Goal: Information Seeking & Learning: Check status

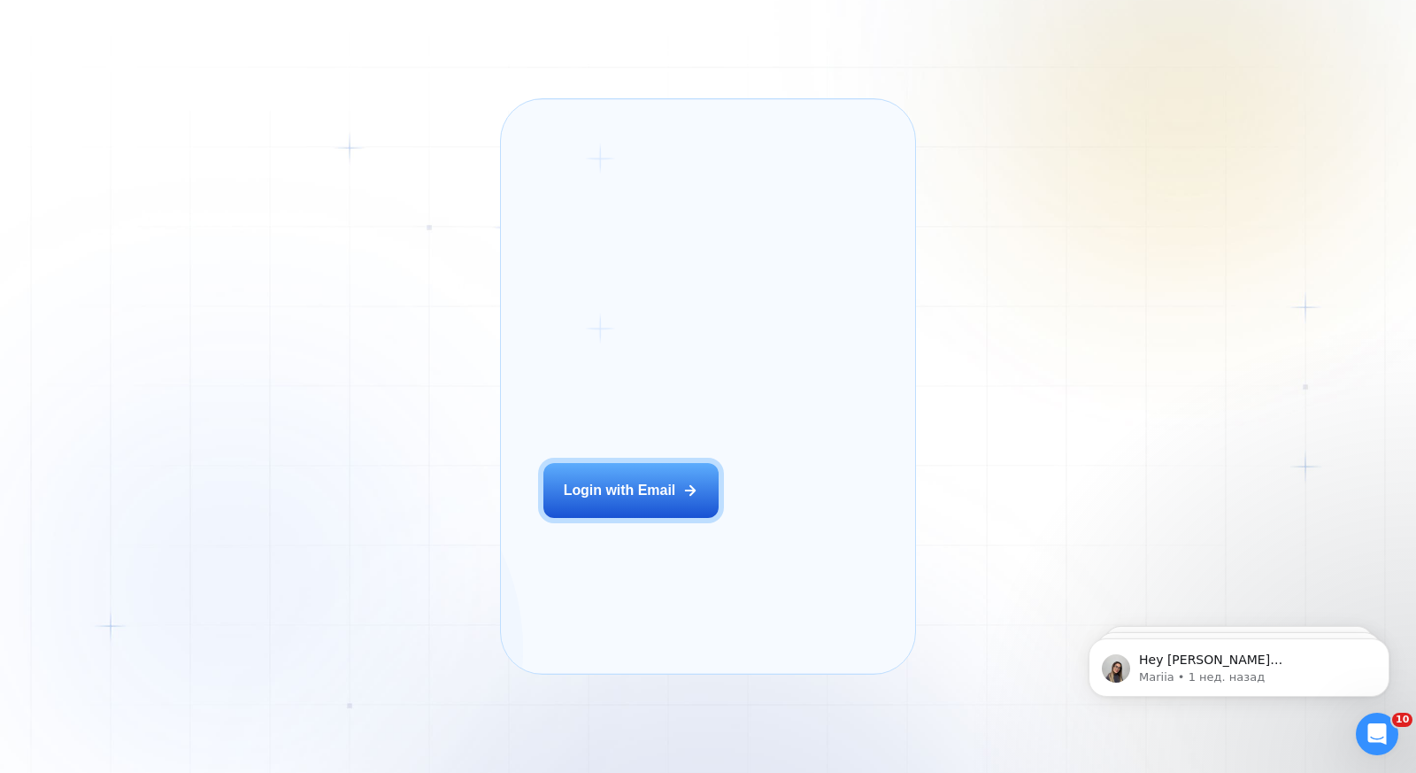
click at [401, 147] on div "Login ‍ Welcome to GigRadar. AI Business Manager for Agencies Login with Email …" at bounding box center [708, 386] width 1416 height 773
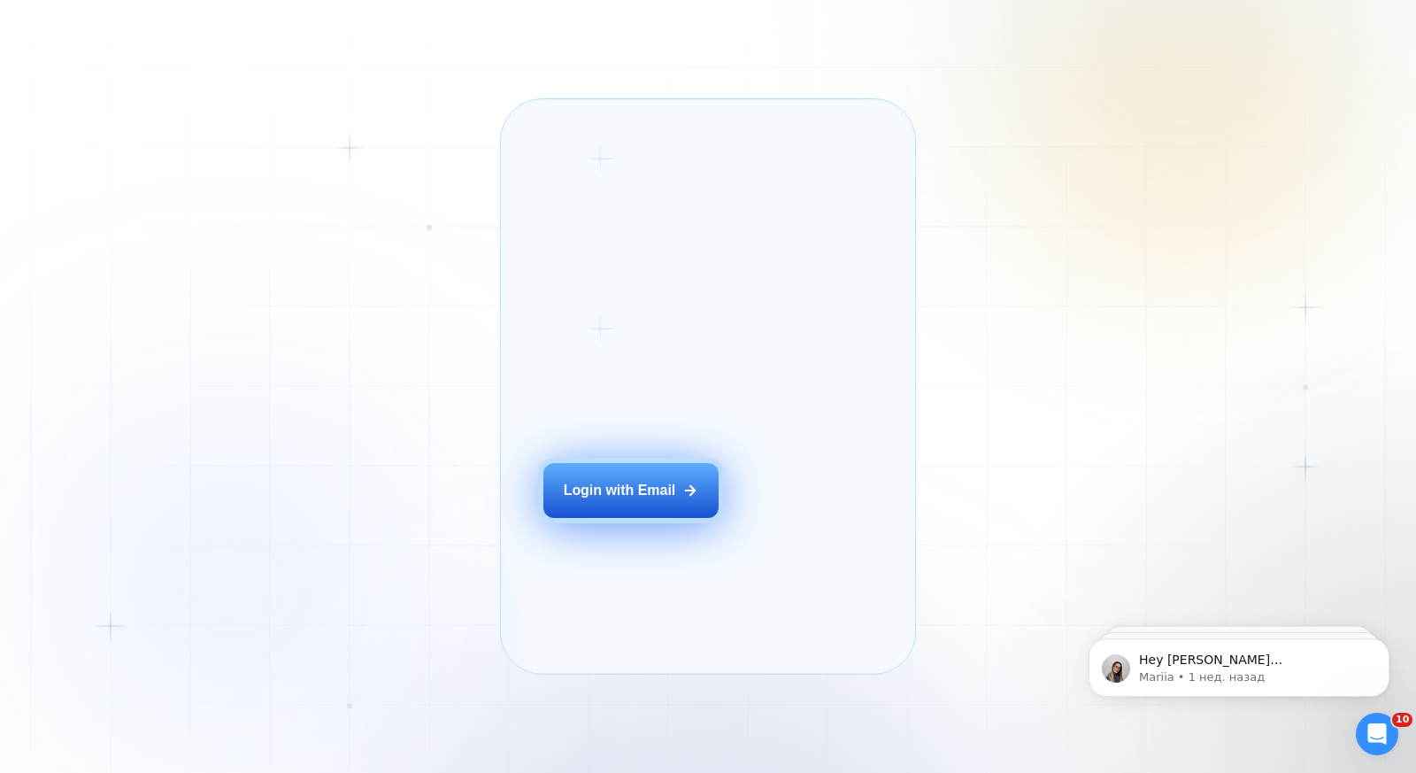
click at [623, 493] on button "Login with Email" at bounding box center [630, 490] width 175 height 55
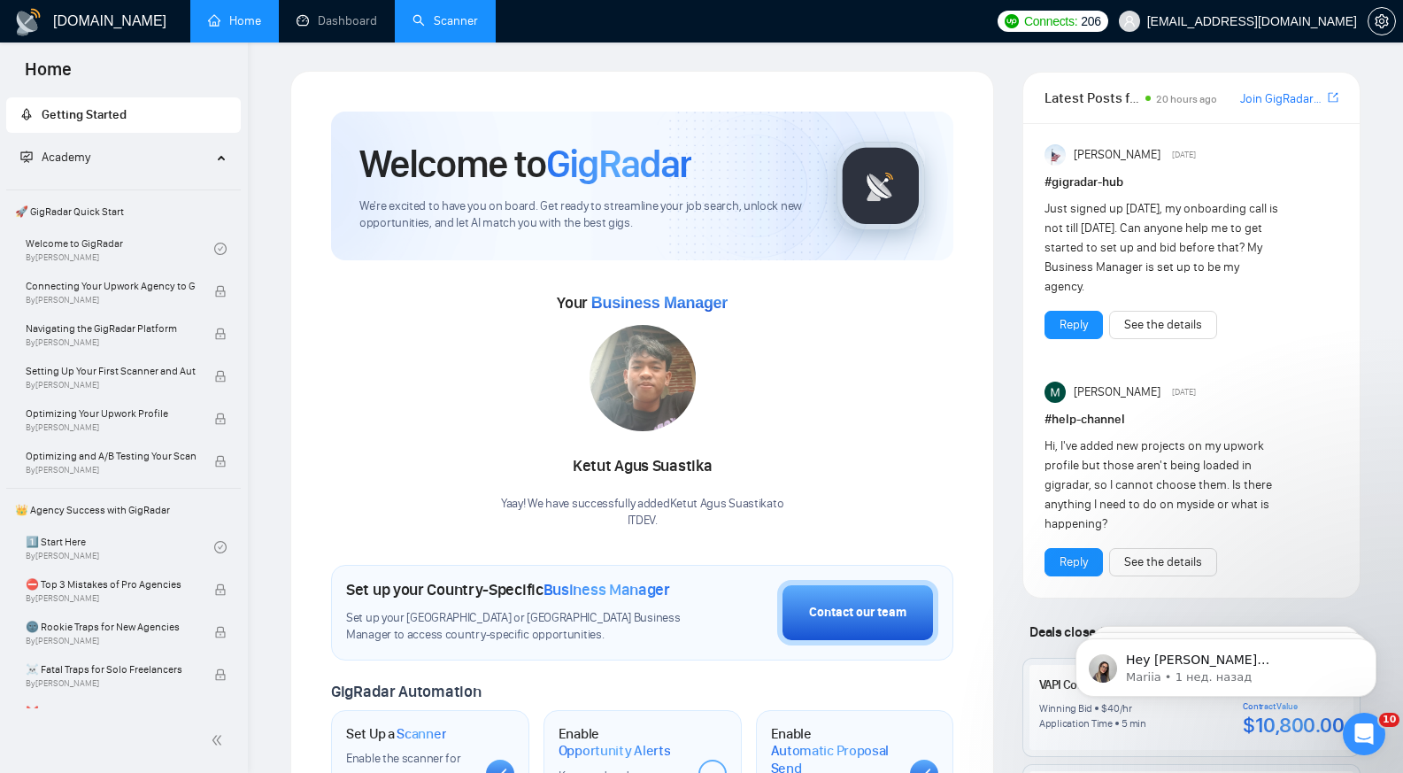
click at [420, 13] on link "Scanner" at bounding box center [444, 20] width 65 height 15
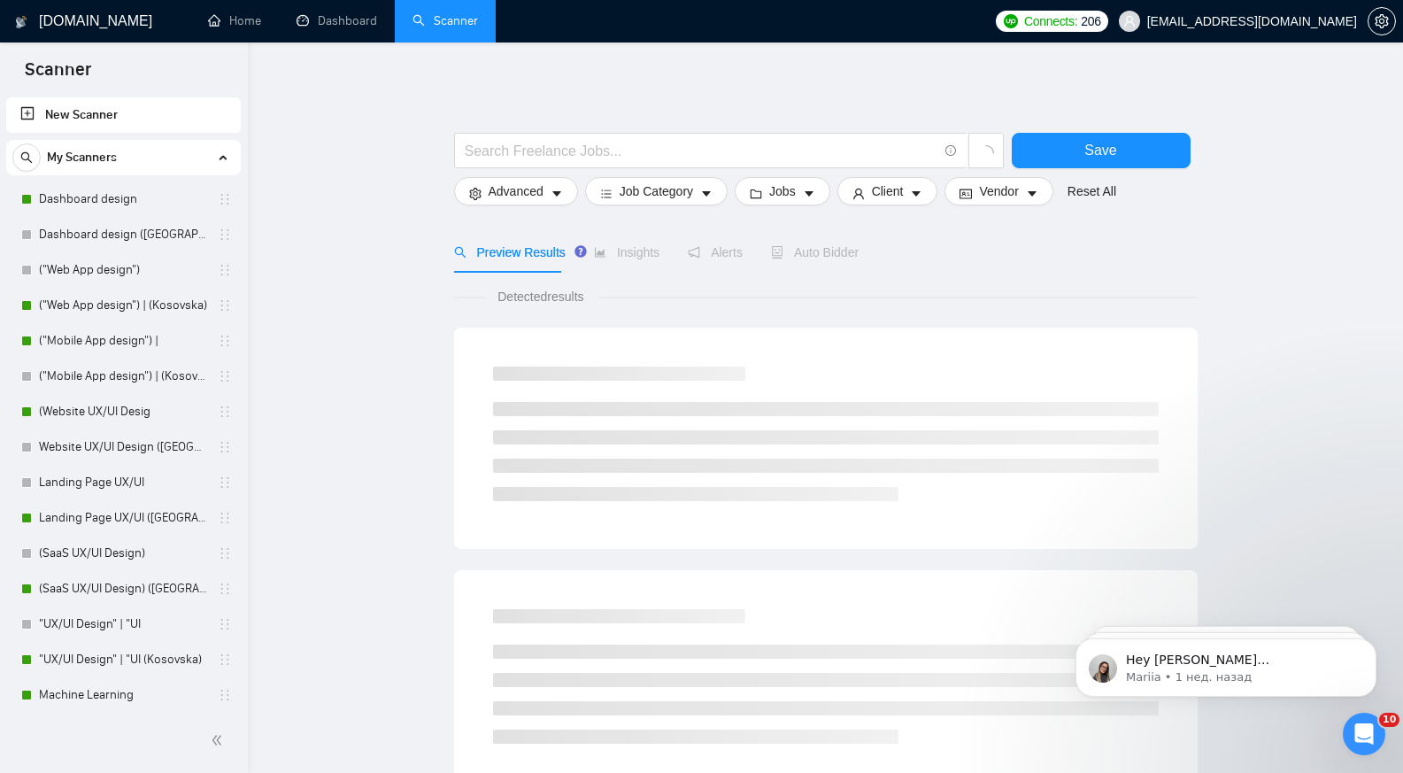
click at [354, 24] on link "Dashboard" at bounding box center [336, 20] width 81 height 15
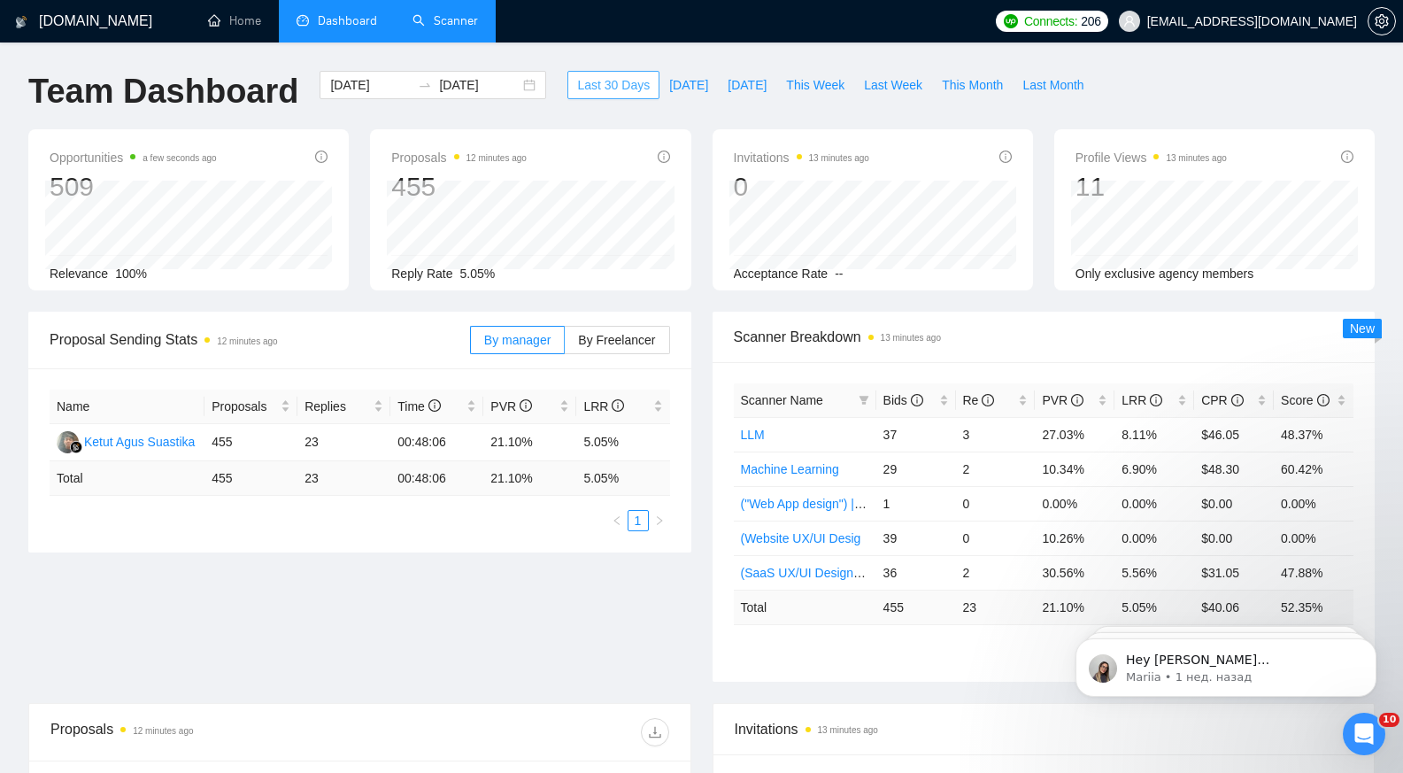
click at [610, 87] on span "Last 30 Days" at bounding box center [613, 84] width 73 height 19
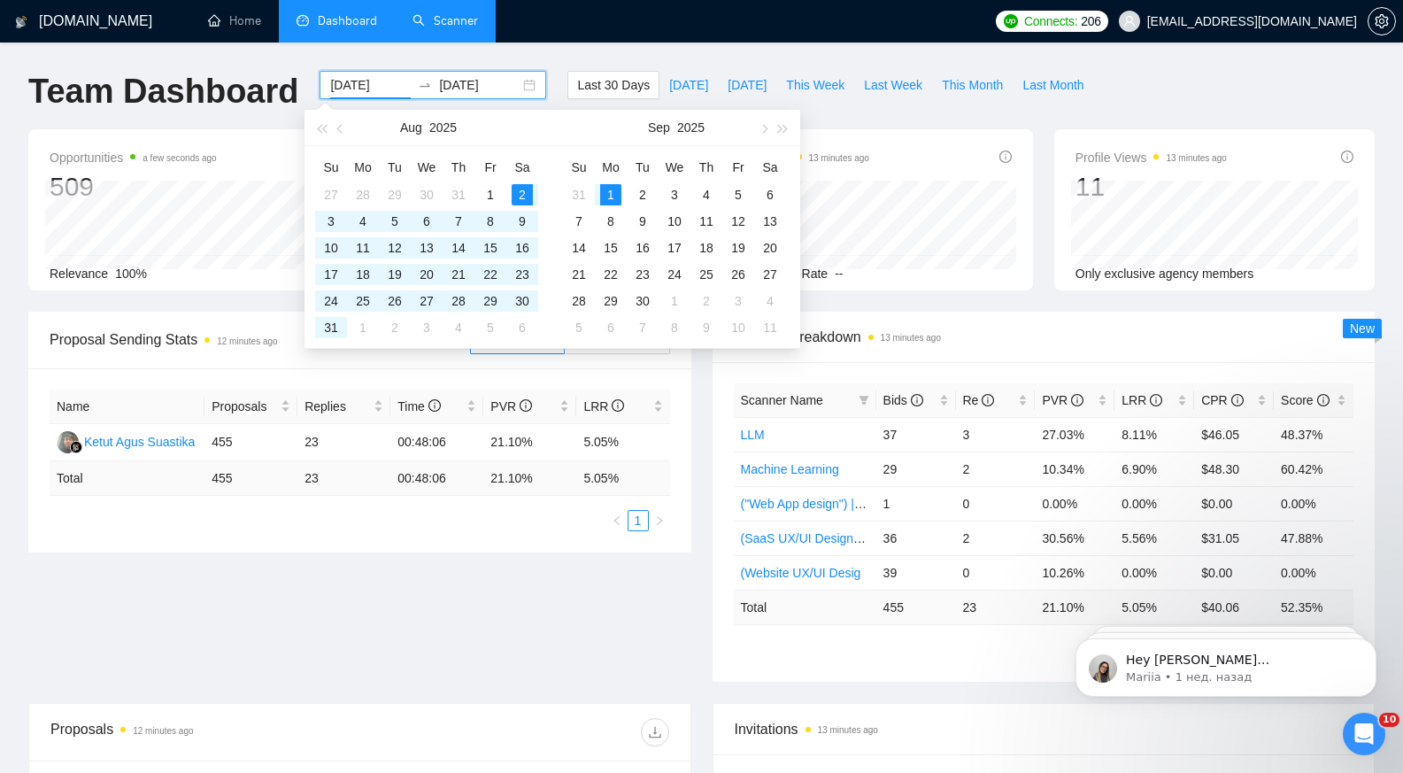
click at [357, 90] on input "2025-08-02" at bounding box center [370, 84] width 81 height 19
click at [339, 132] on button "button" at bounding box center [340, 127] width 19 height 35
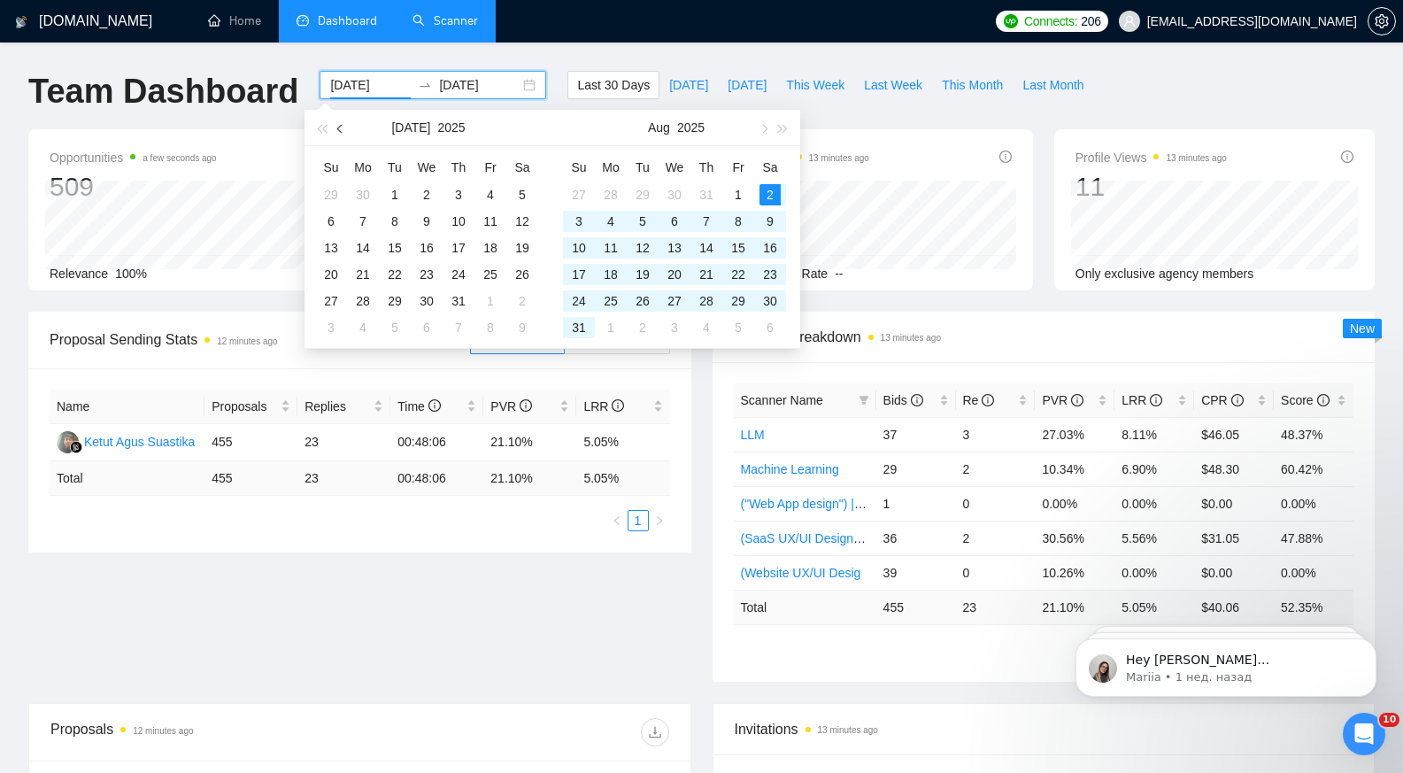
click at [339, 132] on button "button" at bounding box center [340, 127] width 19 height 35
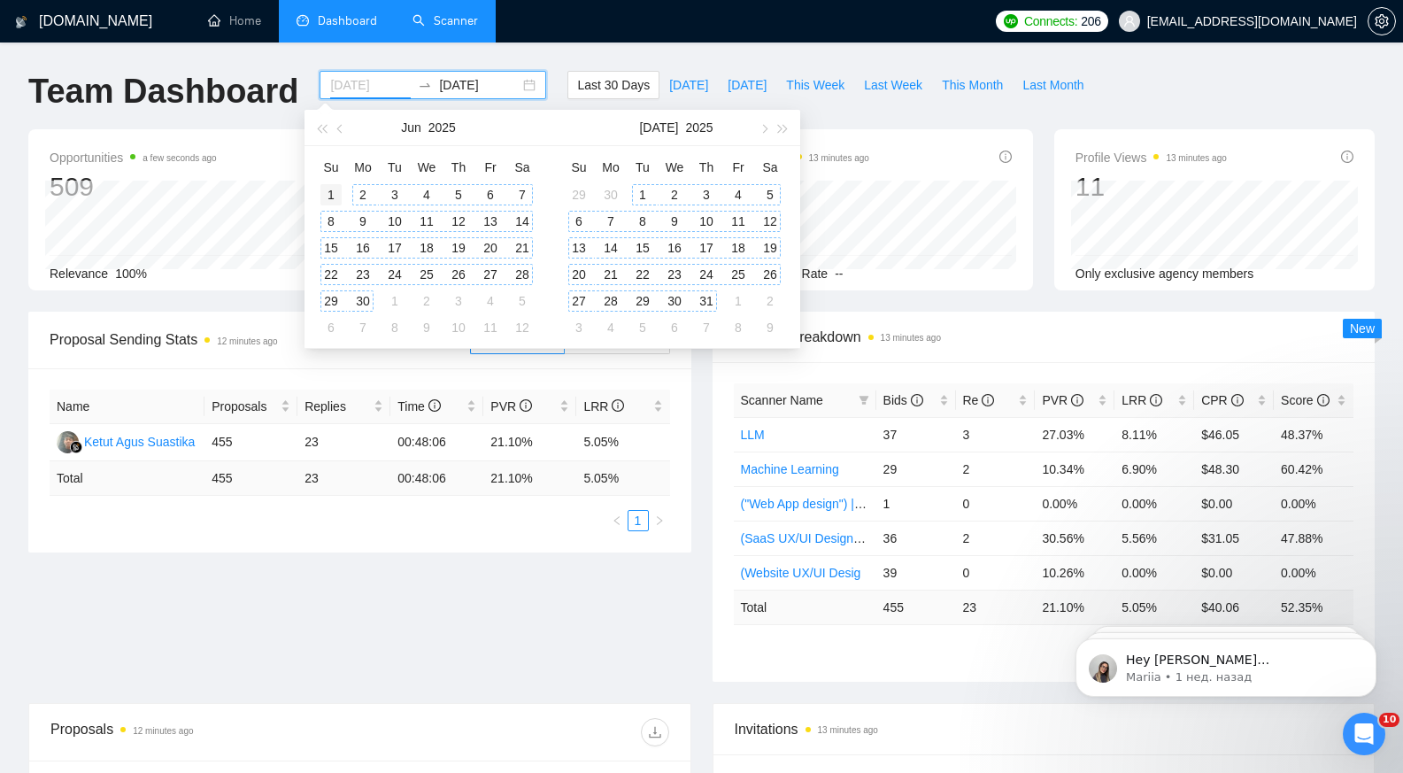
type input "2025-06-01"
click at [335, 190] on div "1" at bounding box center [330, 194] width 21 height 21
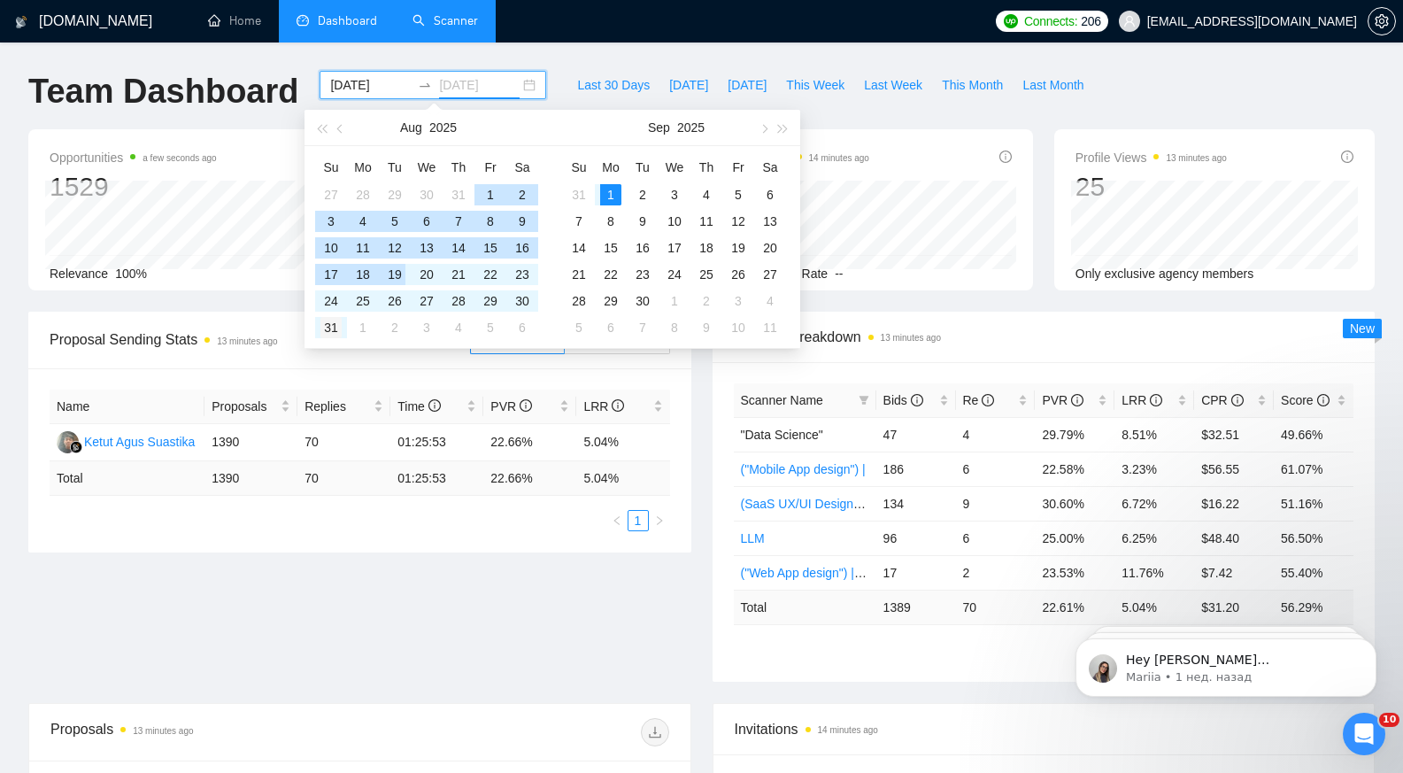
type input "2025-08-31"
click at [332, 330] on div "31" at bounding box center [330, 327] width 21 height 21
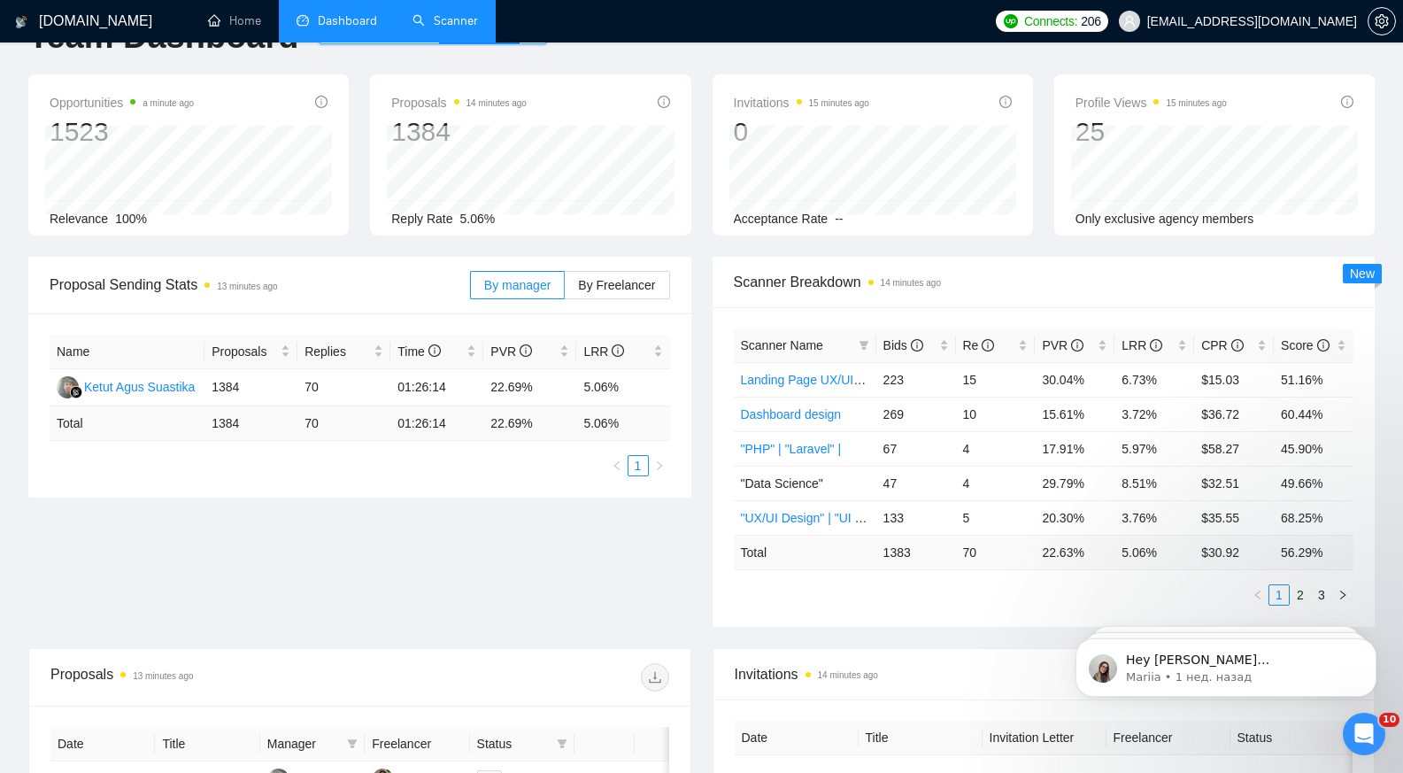
scroll to position [54, 0]
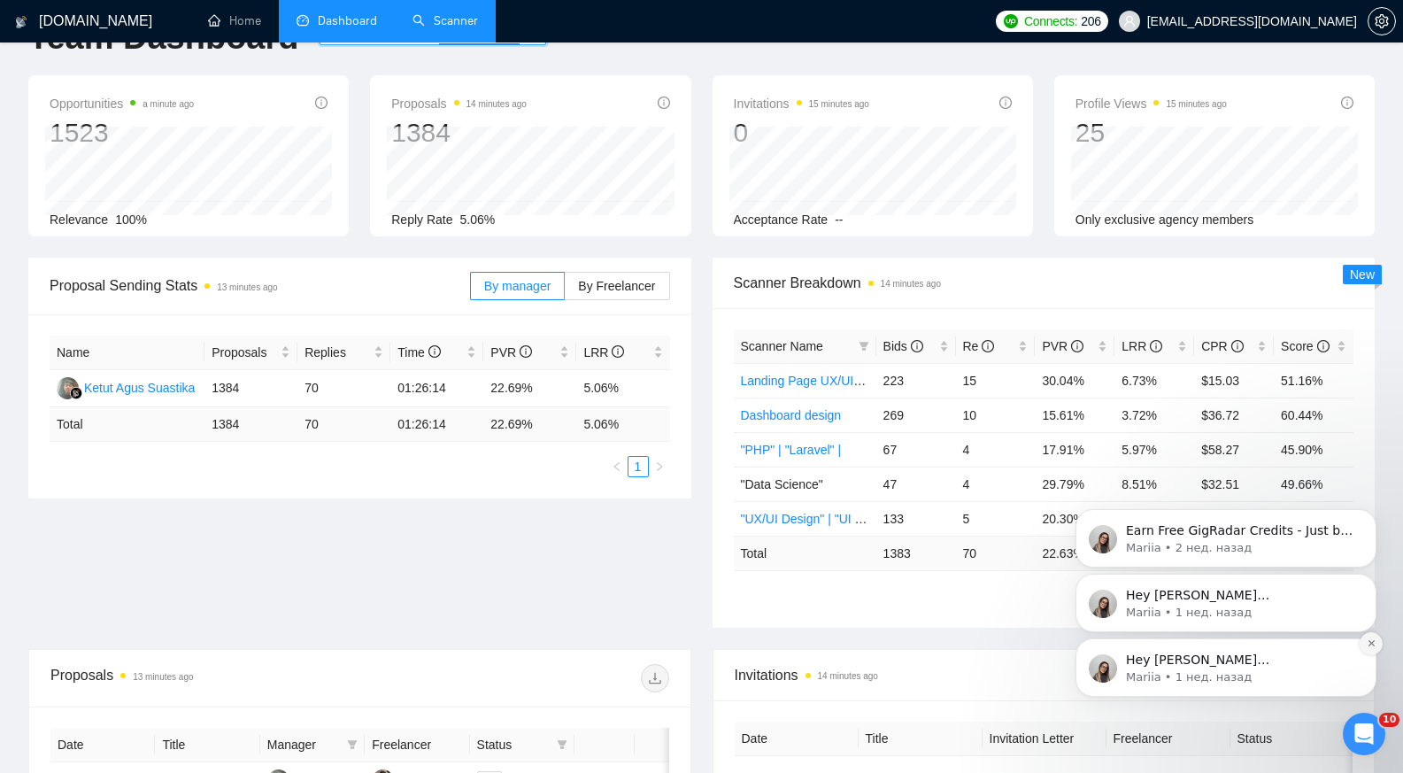
click at [1373, 643] on icon "Dismiss notification" at bounding box center [1371, 643] width 10 height 10
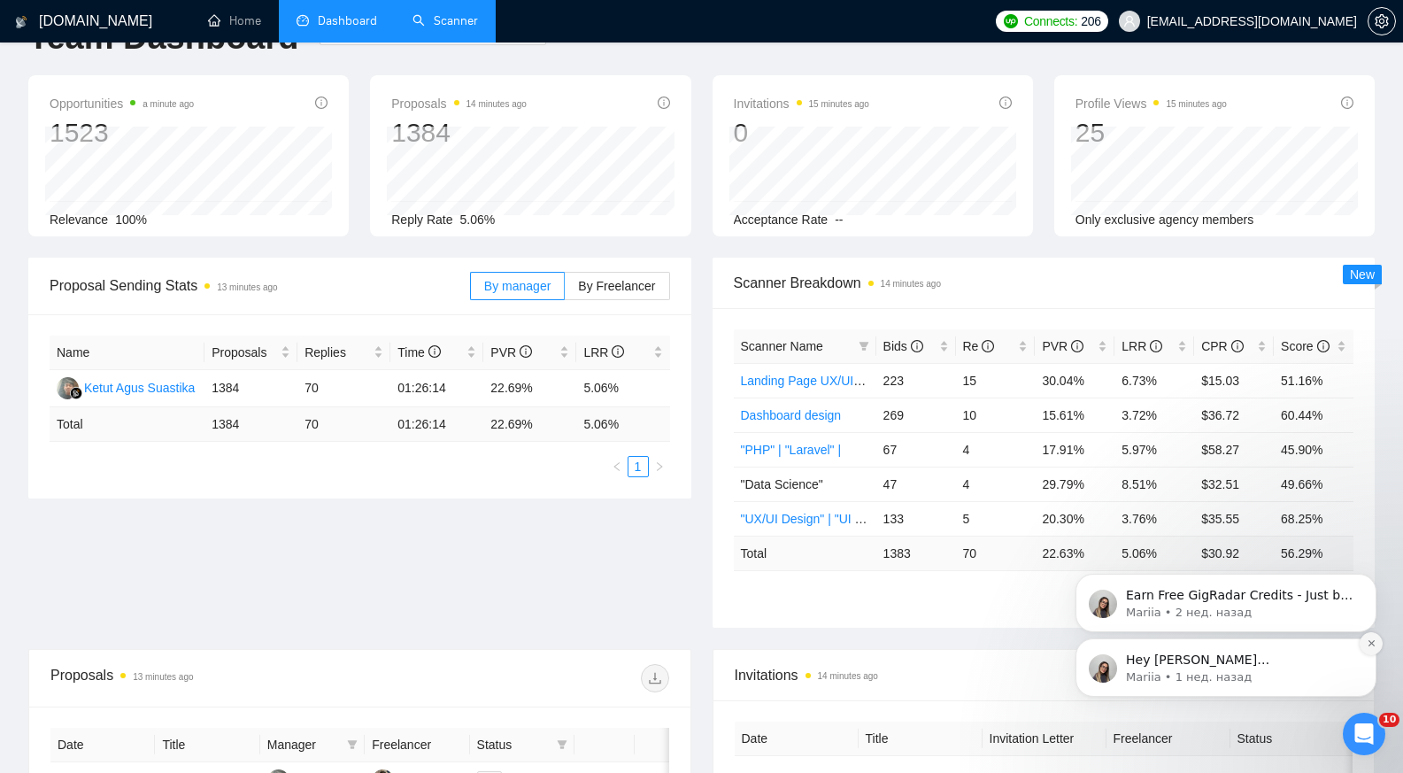
click at [1374, 641] on icon "Dismiss notification" at bounding box center [1370, 643] width 6 height 6
click at [1375, 643] on button "Dismiss notification" at bounding box center [1370, 643] width 23 height 23
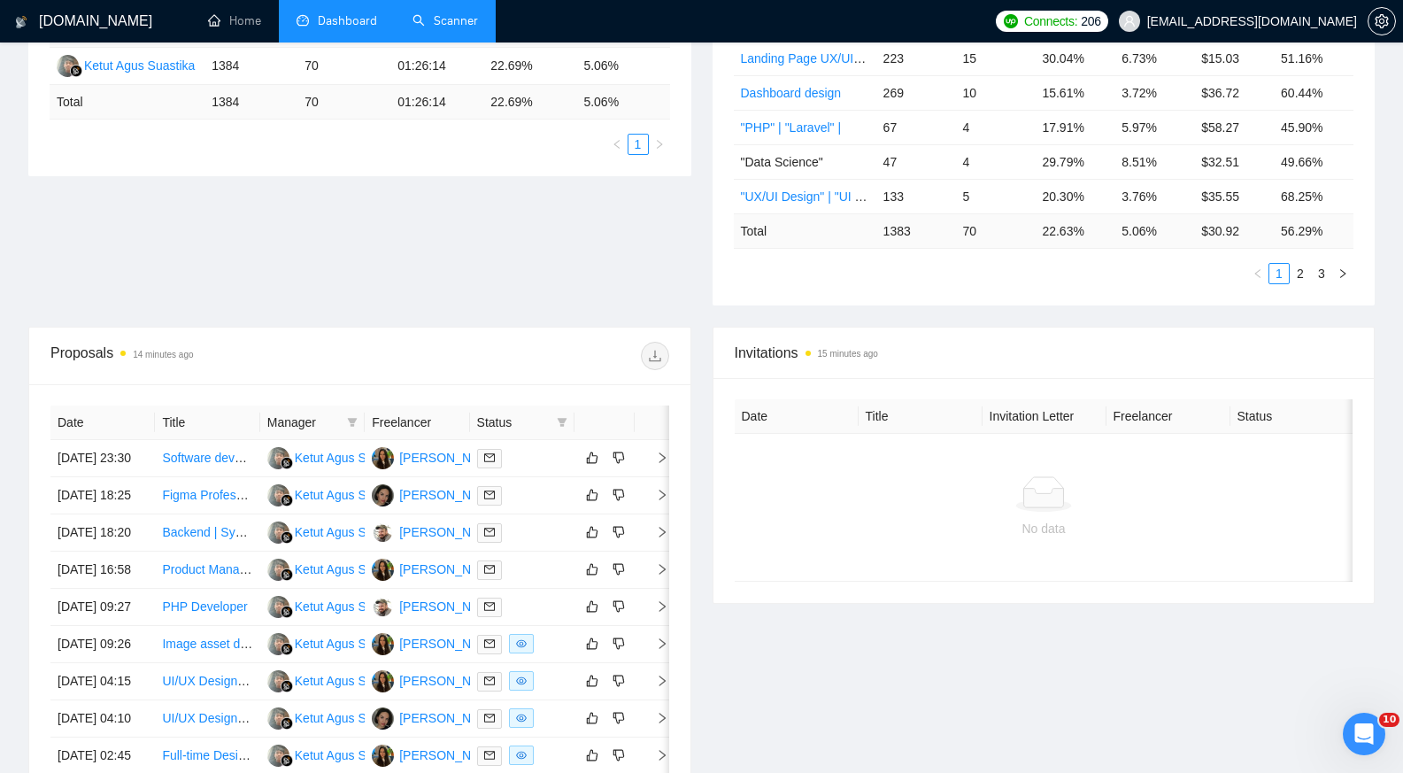
scroll to position [0, 0]
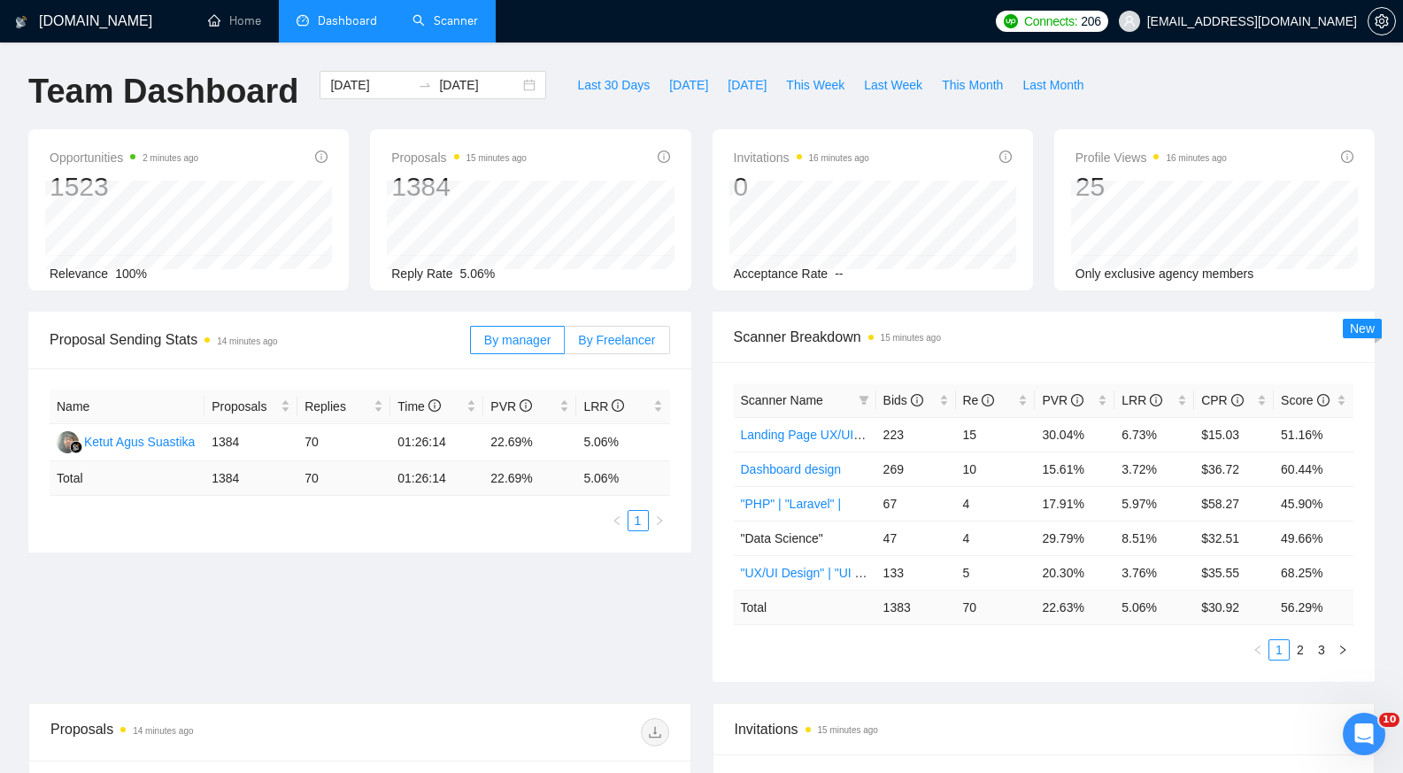
click at [605, 337] on span "By Freelancer" at bounding box center [616, 340] width 77 height 14
click at [565, 344] on input "By Freelancer" at bounding box center [565, 344] width 0 height 0
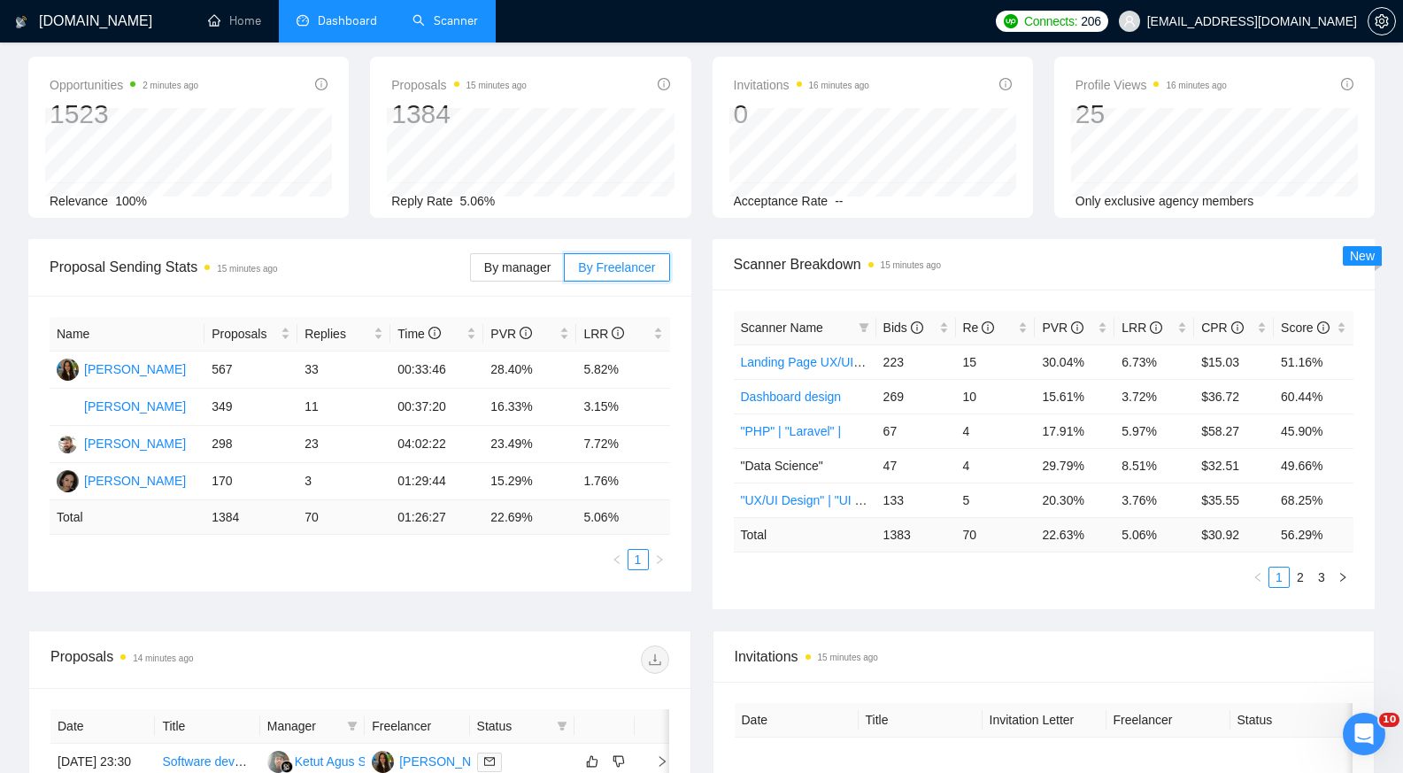
scroll to position [72, 0]
click at [357, 535] on td "70" at bounding box center [343, 518] width 93 height 35
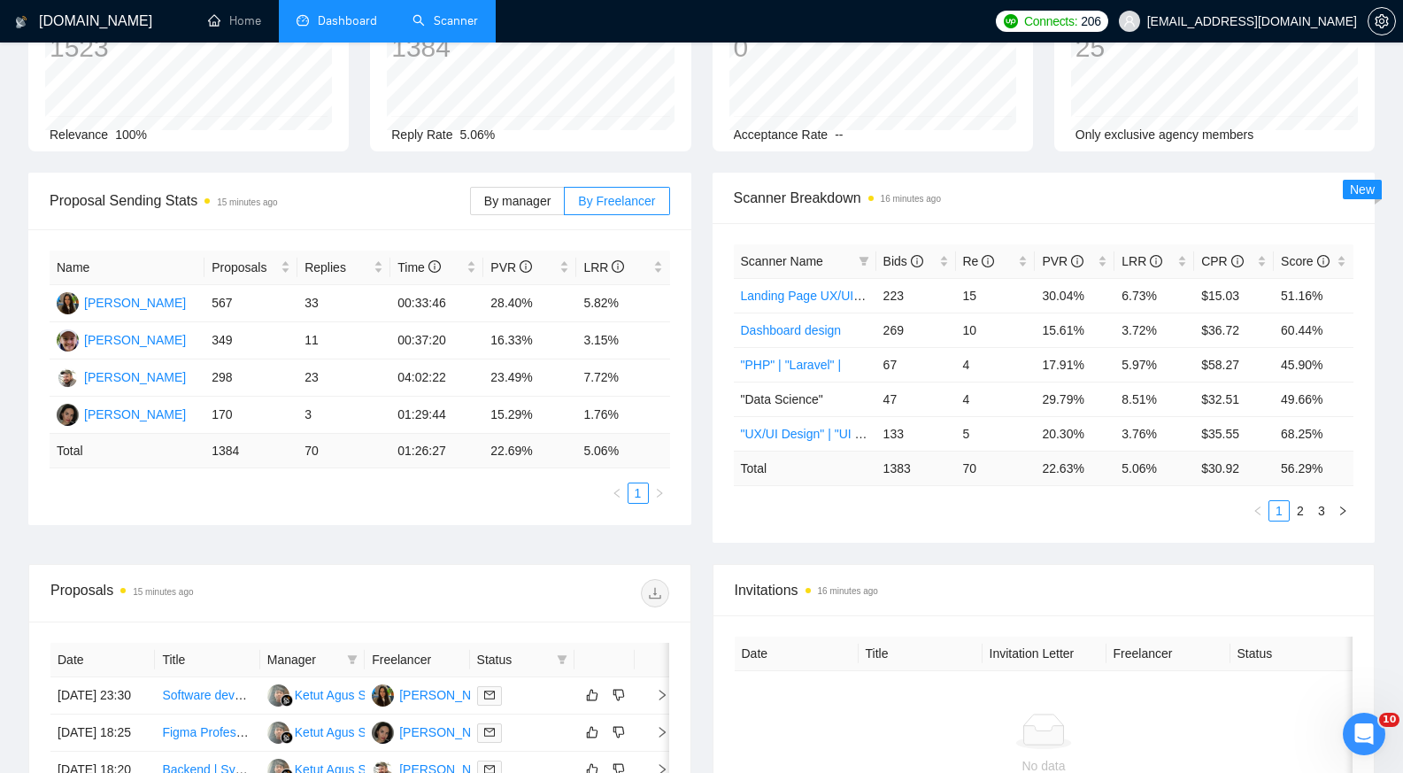
scroll to position [144, 0]
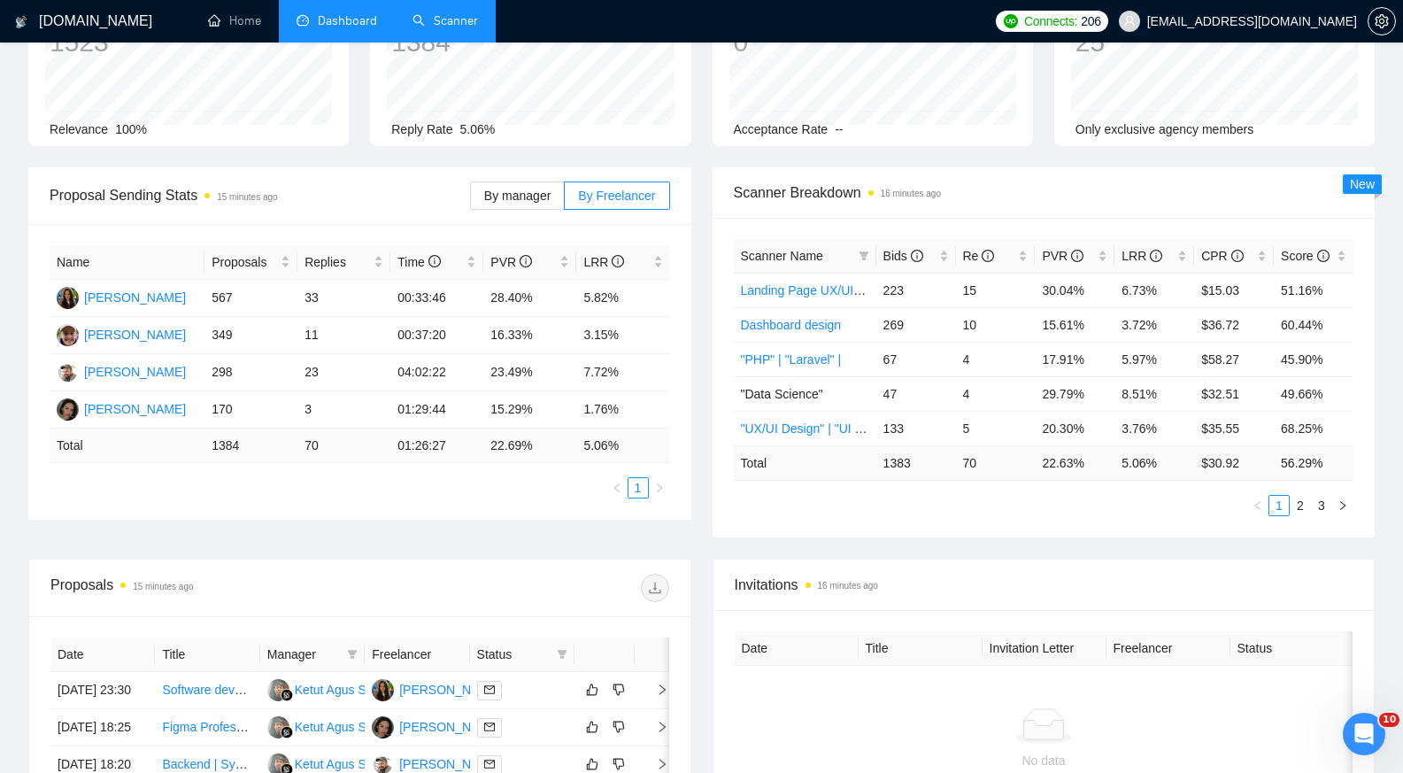
click at [512, 553] on div "Proposal Sending Stats 15 minutes ago By manager By Freelancer Name Proposals R…" at bounding box center [701, 362] width 1367 height 391
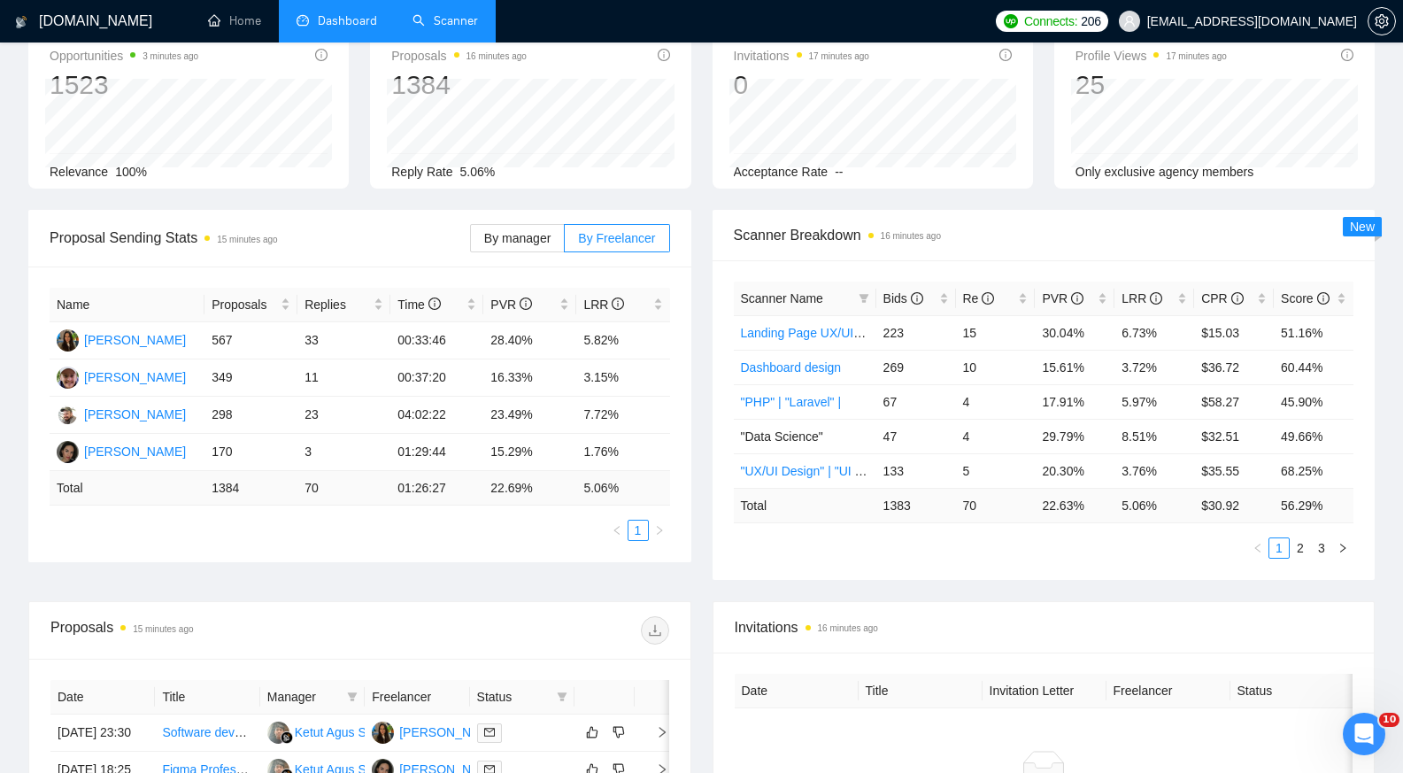
scroll to position [0, 0]
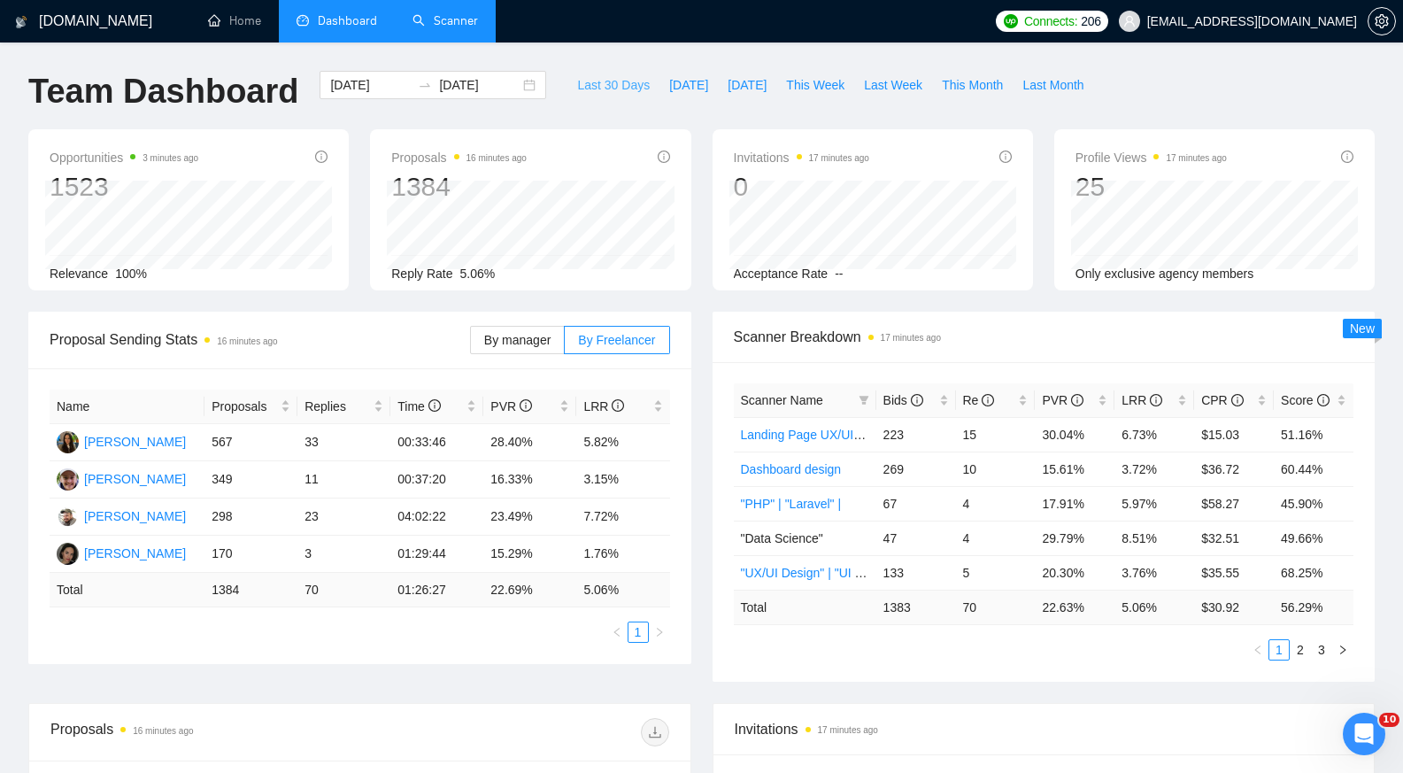
click at [612, 84] on span "Last 30 Days" at bounding box center [613, 84] width 73 height 19
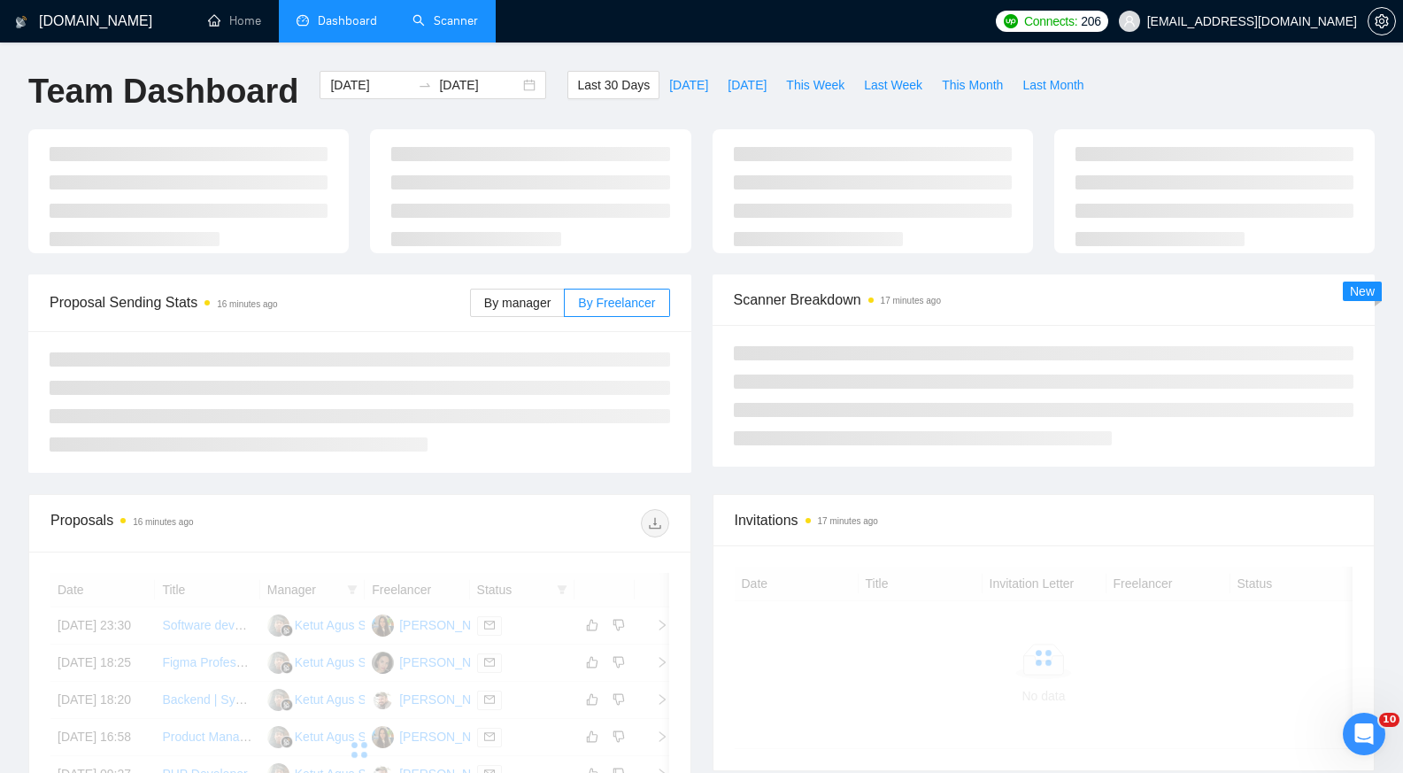
type input "2025-08-02"
type input "2025-09-01"
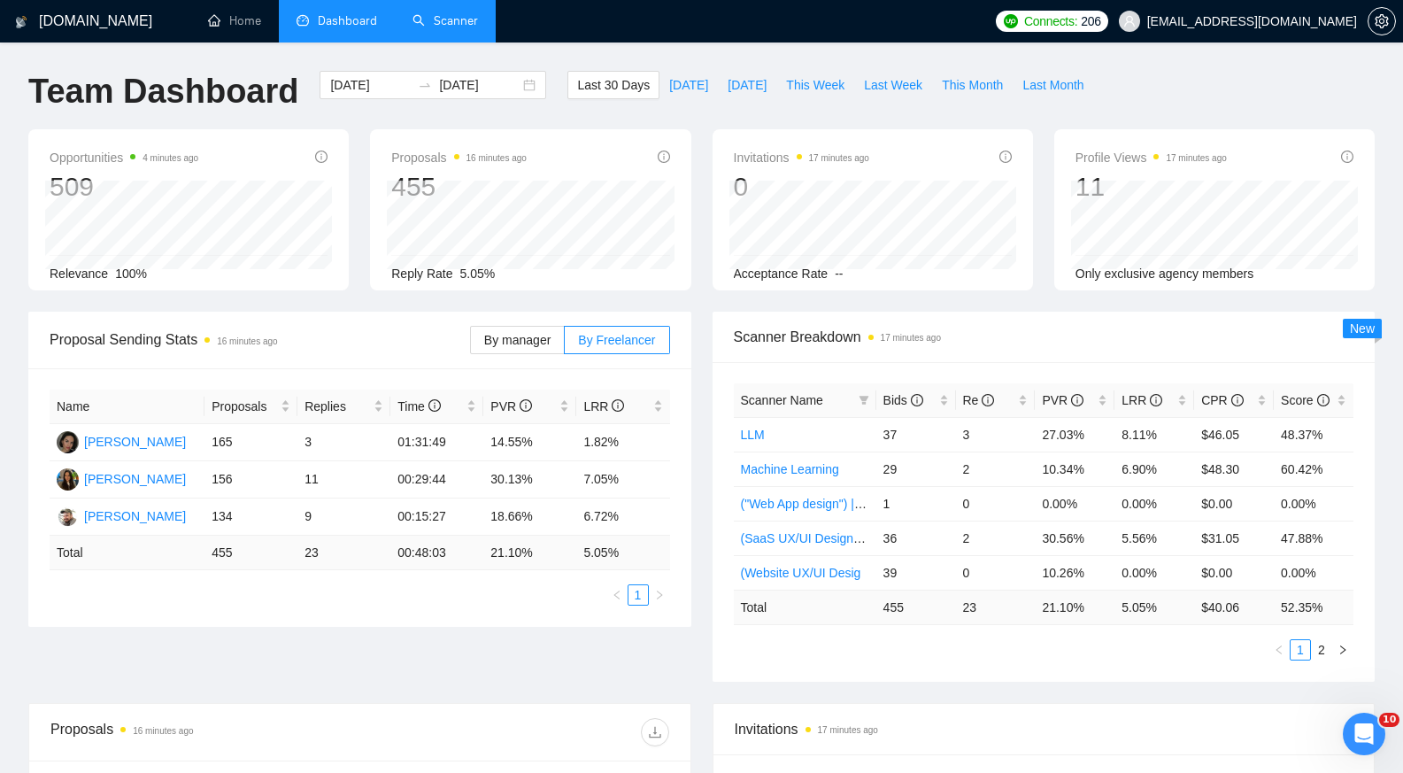
click at [489, 636] on div "Proposal Sending Stats 16 minutes ago By manager By Freelancer Name Proposals R…" at bounding box center [701, 507] width 1367 height 391
